Goal: Information Seeking & Learning: Learn about a topic

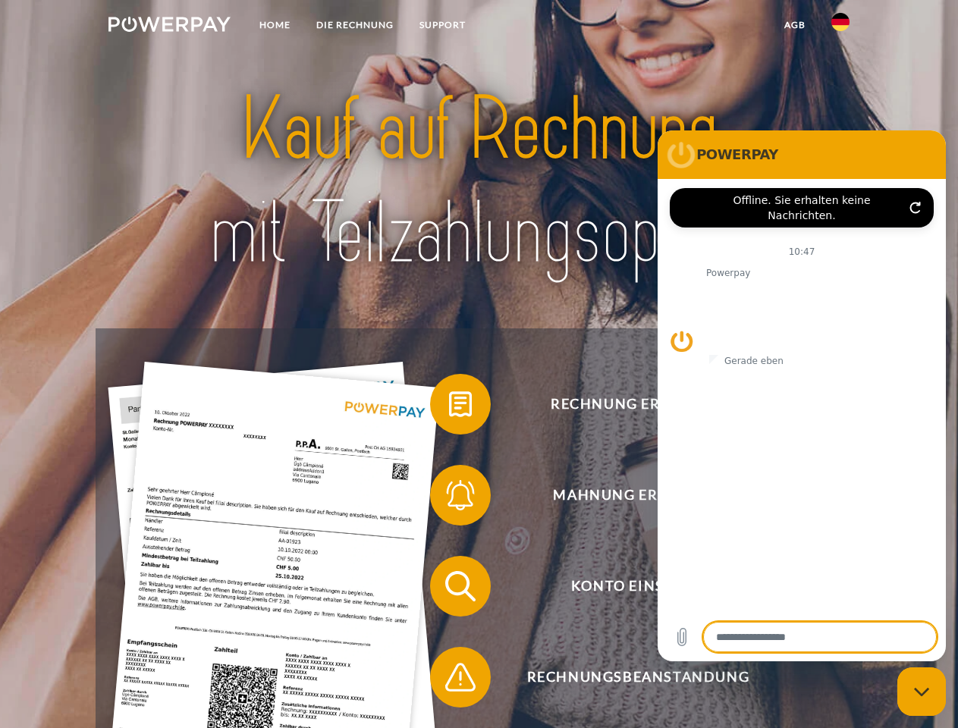
click at [169, 27] on img at bounding box center [169, 24] width 122 height 15
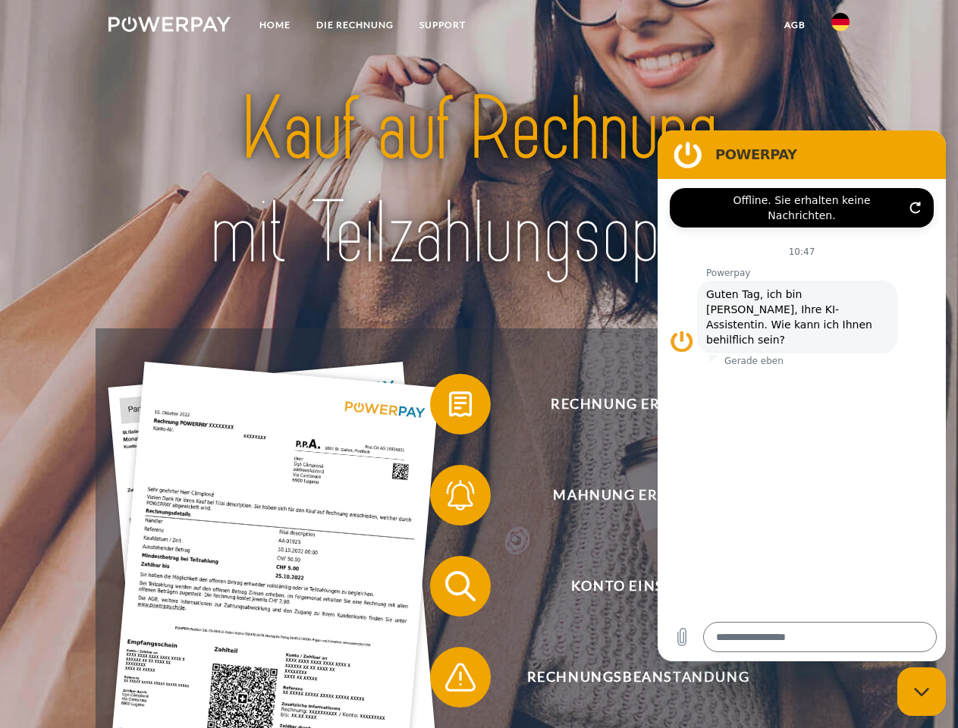
click at [840, 27] on img at bounding box center [840, 22] width 18 height 18
click at [794, 25] on link "agb" at bounding box center [794, 24] width 47 height 27
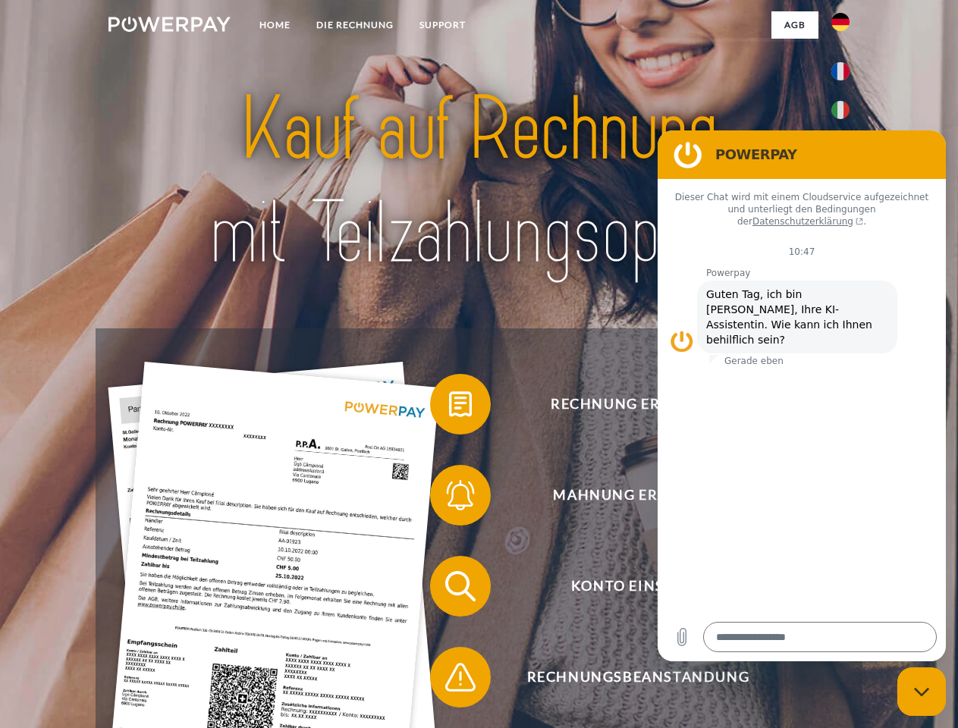
click at [449, 407] on span at bounding box center [438, 404] width 76 height 76
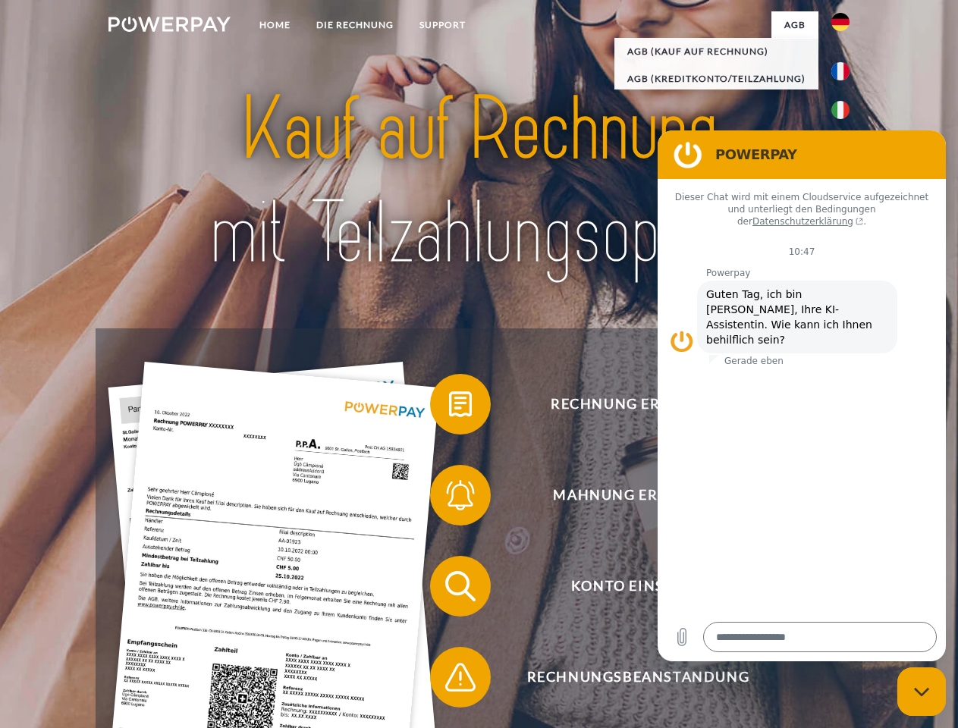
click at [449, 498] on span at bounding box center [438, 495] width 76 height 76
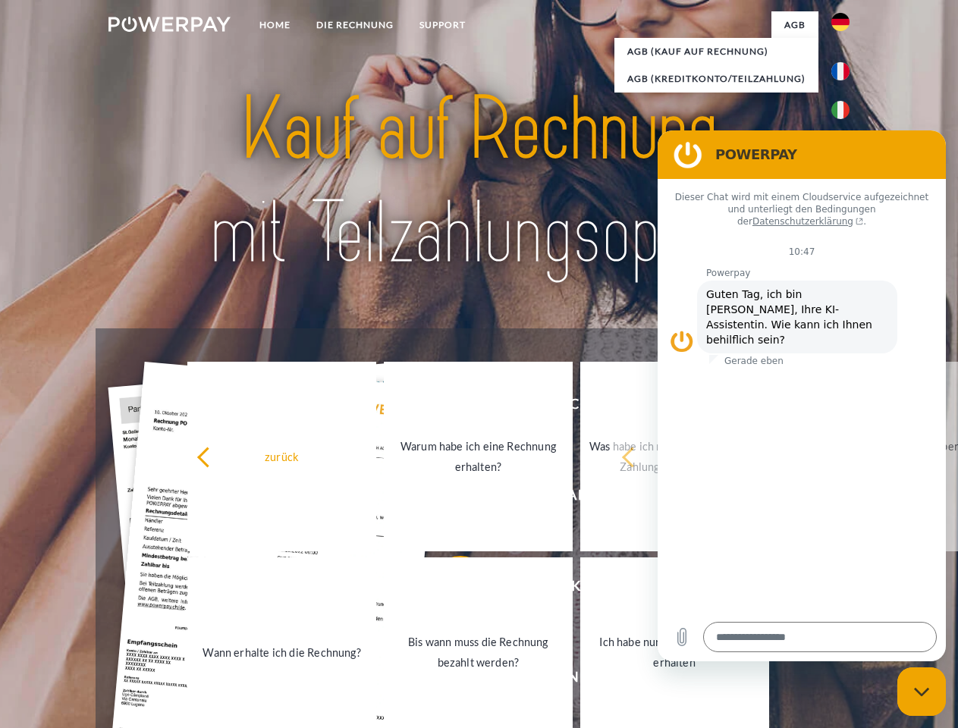
click at [449, 589] on link "Bis wann muss die Rechnung bezahlt werden?" at bounding box center [478, 652] width 189 height 190
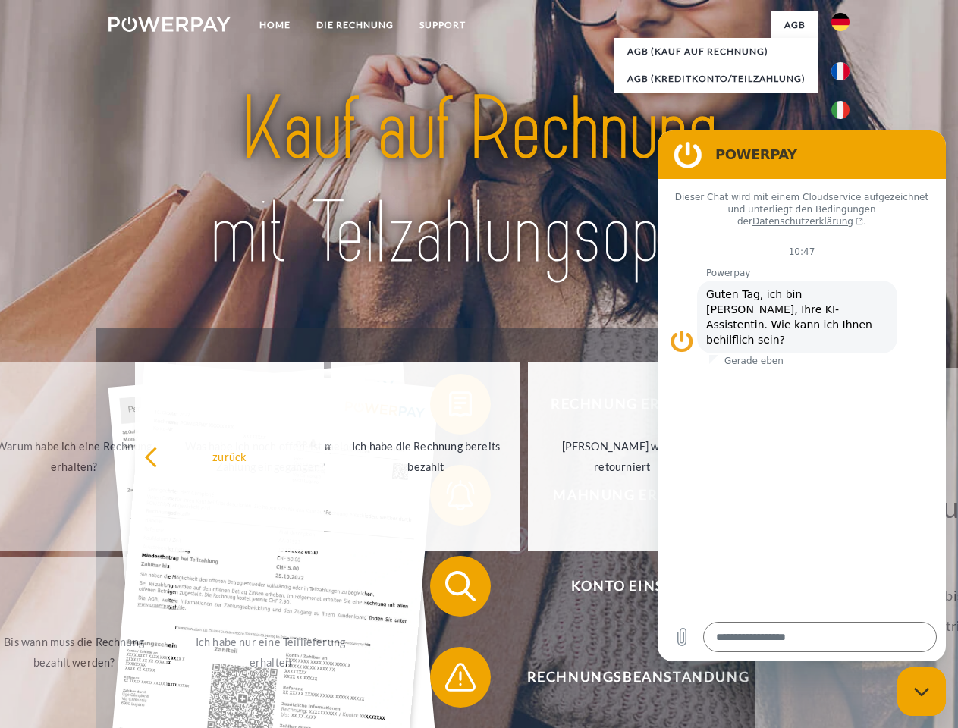
click at [449, 680] on div "Rechnung erhalten? Mahnung erhalten? Konto einsehen" at bounding box center [479, 631] width 766 height 607
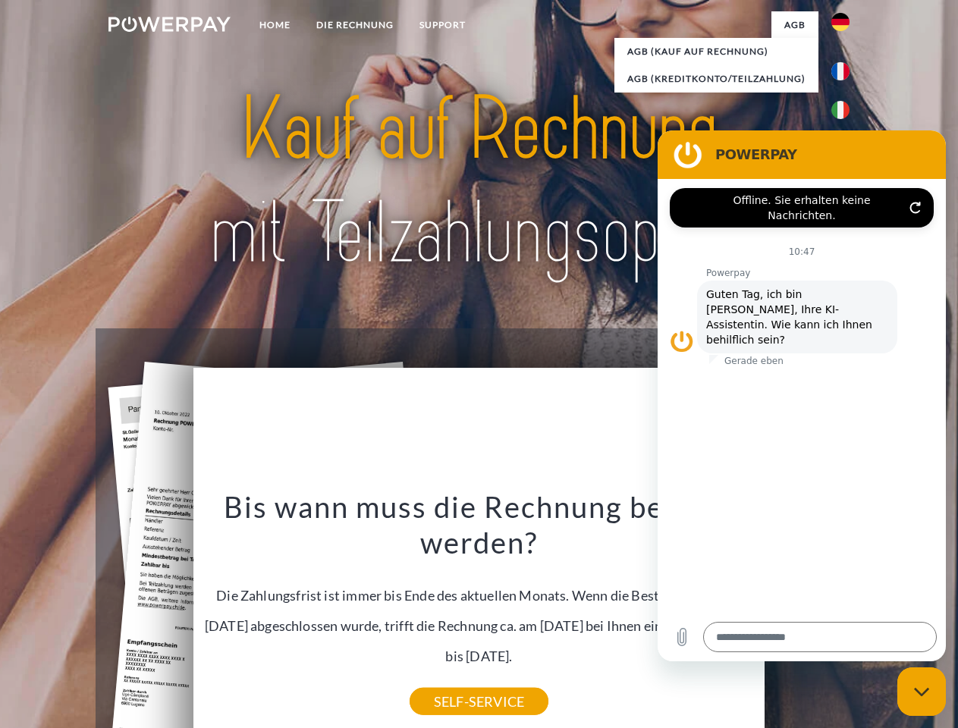
click at [921, 692] on icon "Messaging-Fenster schließen" at bounding box center [922, 692] width 16 height 10
type textarea "*"
